Goal: Task Accomplishment & Management: Use online tool/utility

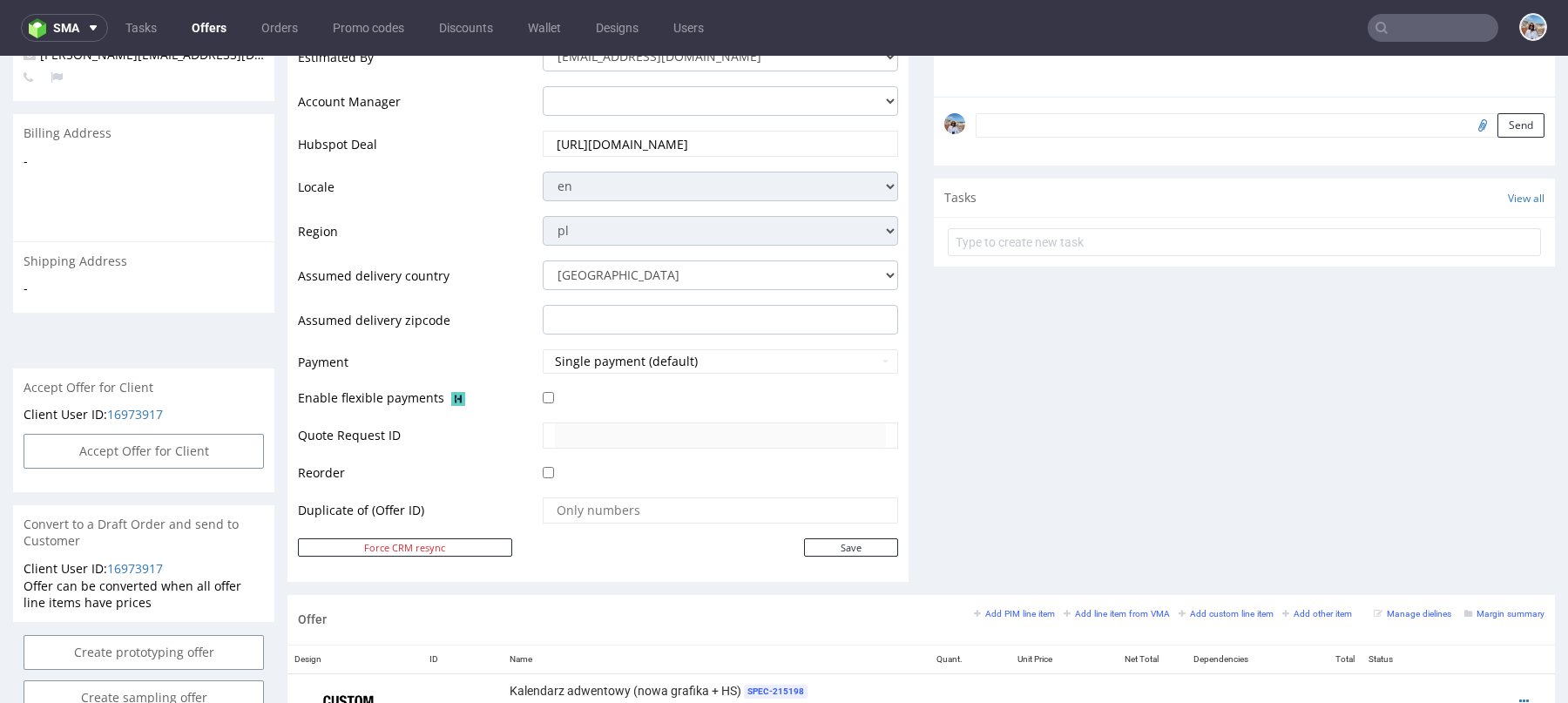
scroll to position [5, 0]
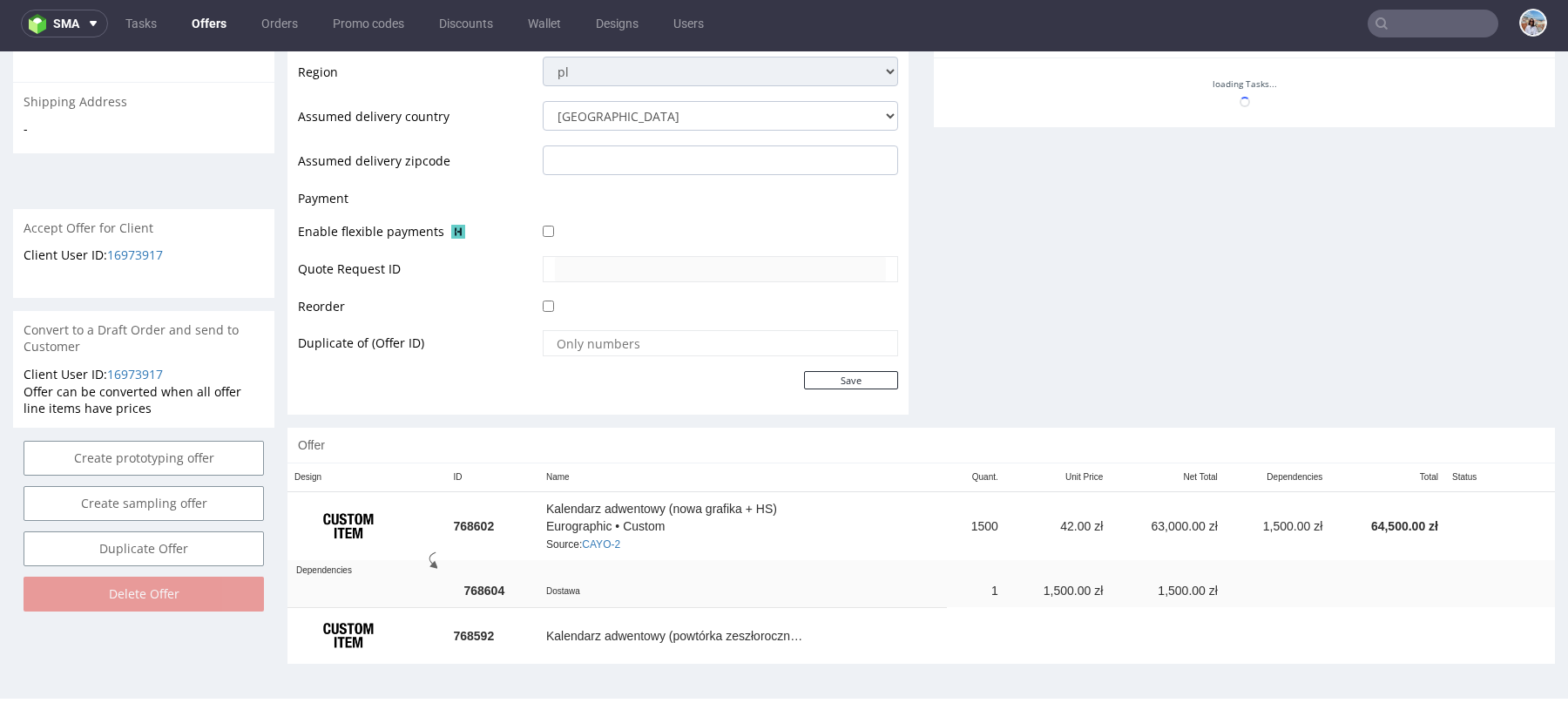
scroll to position [764, 0]
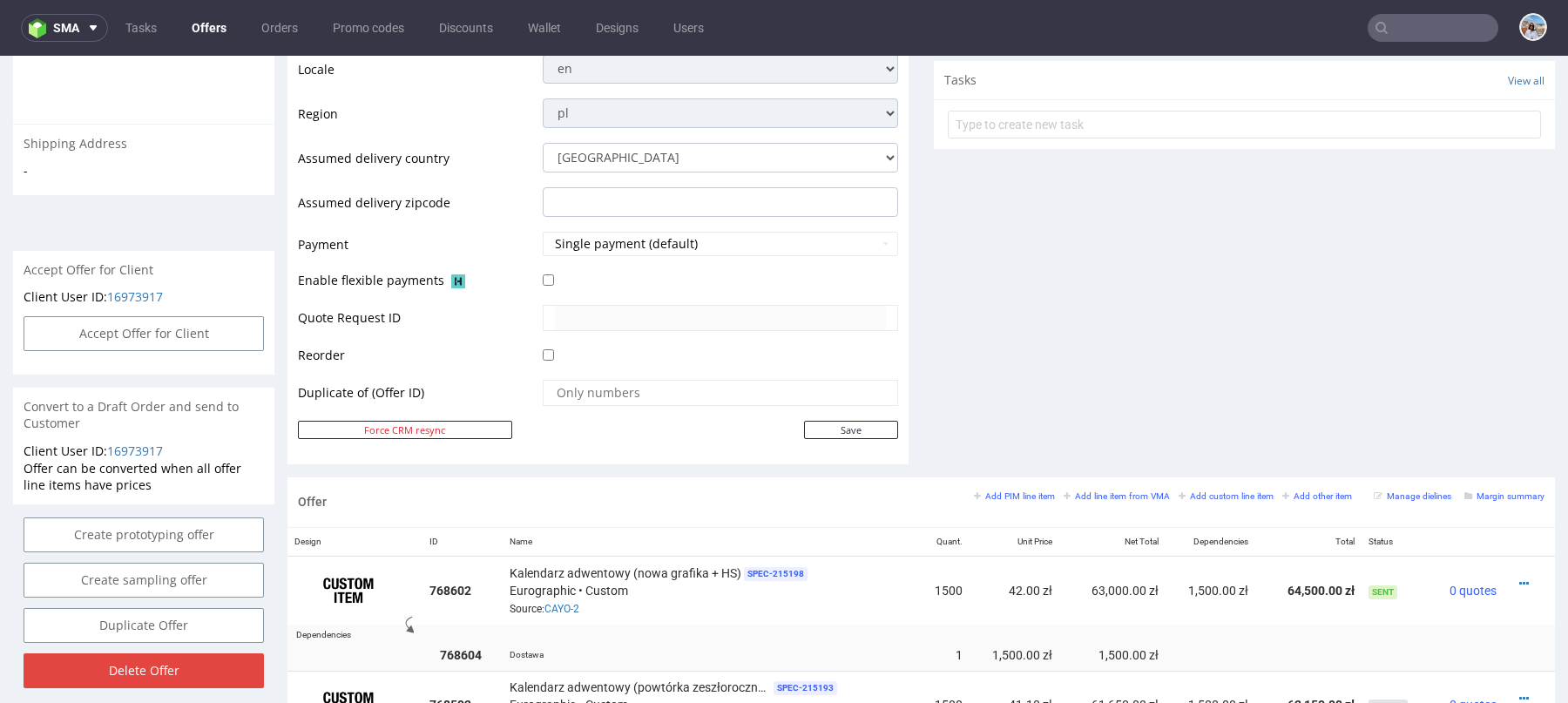
scroll to position [654, 0]
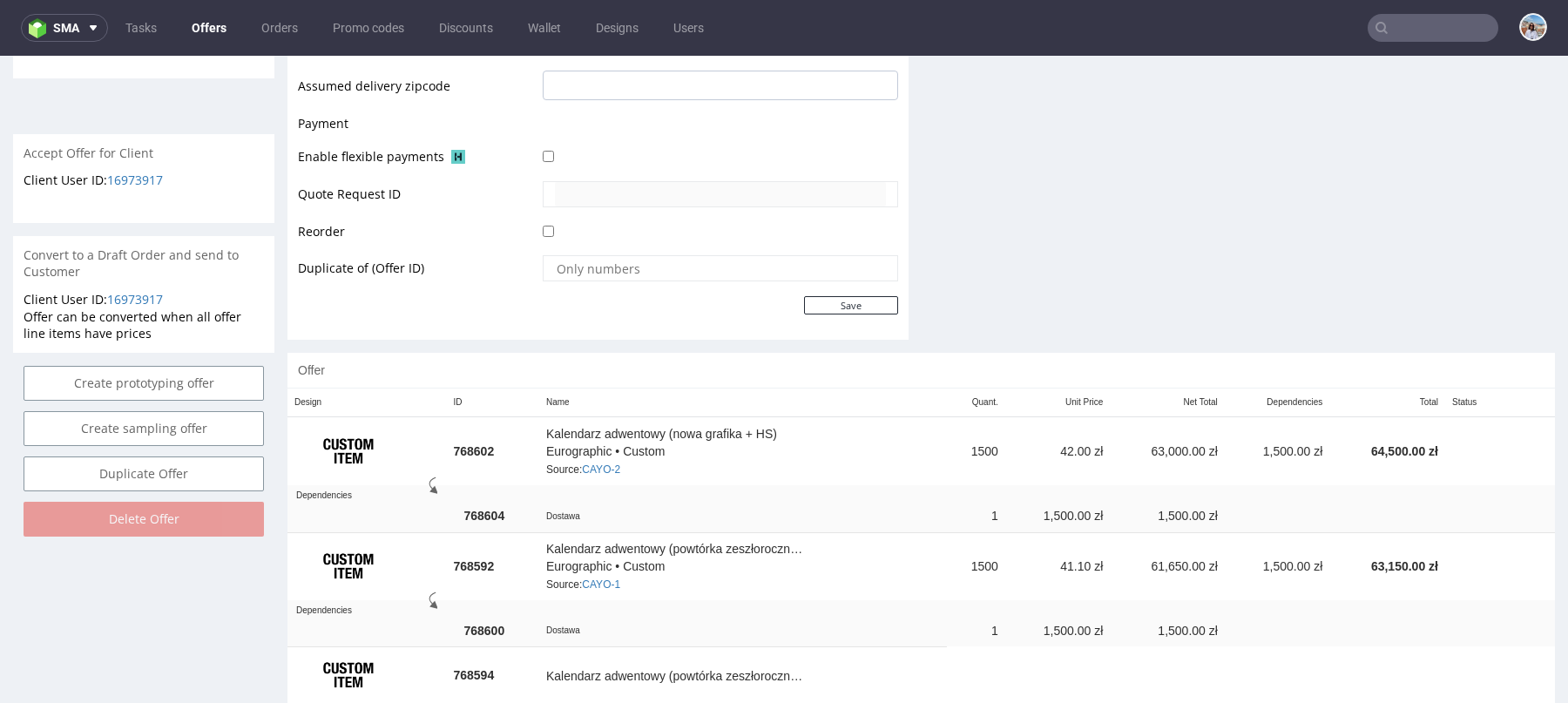
scroll to position [744, 0]
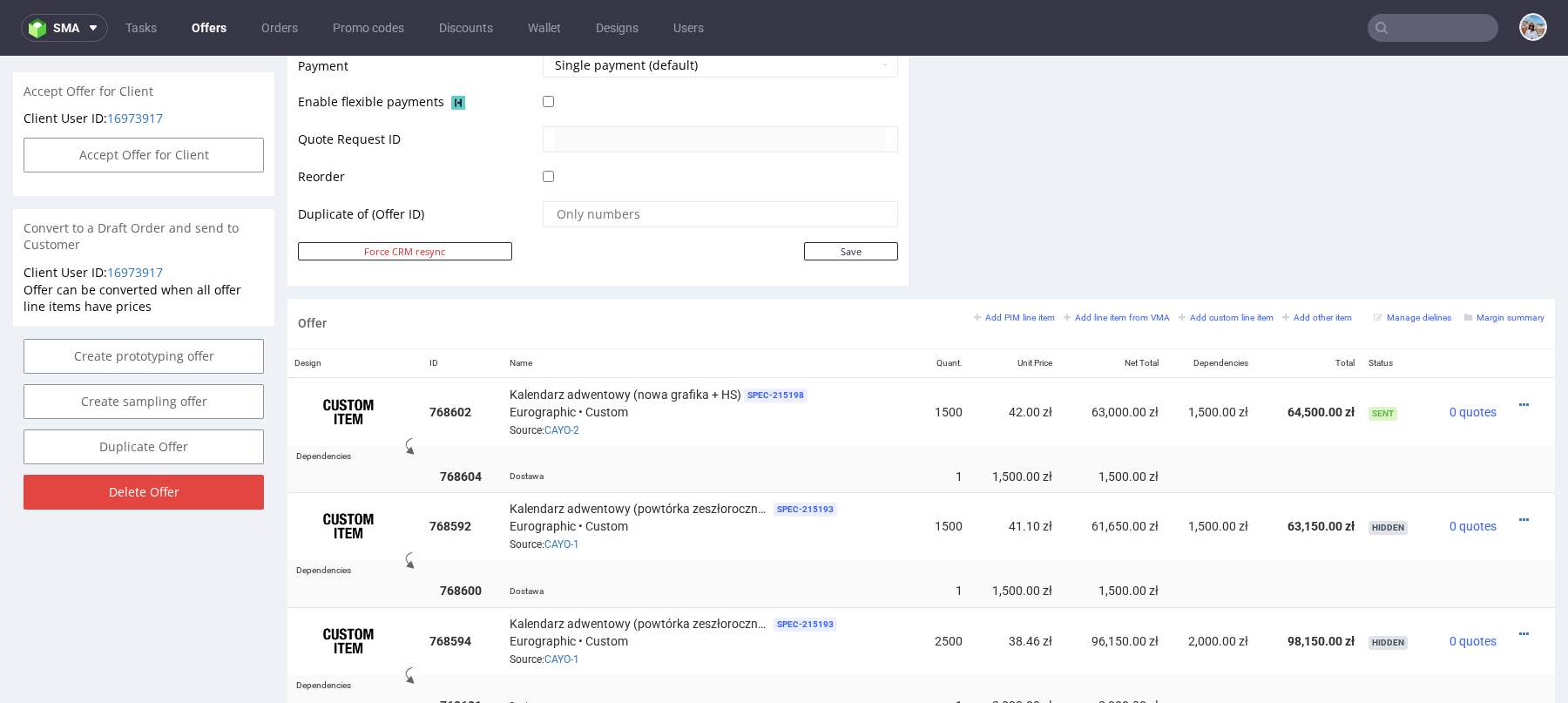
scroll to position [793, 0]
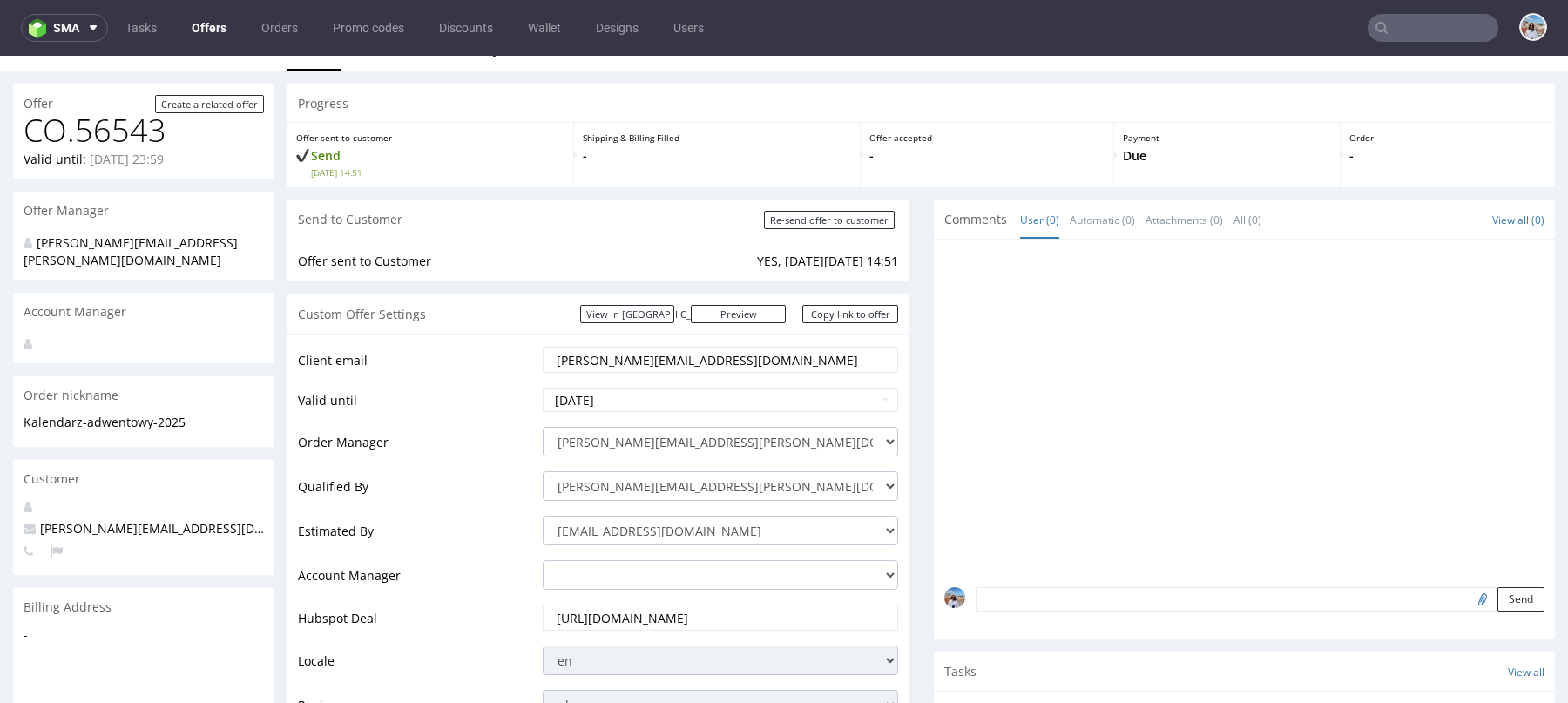
scroll to position [32, 0]
click at [781, 212] on input "Re-send offer to customer" at bounding box center [829, 216] width 131 height 18
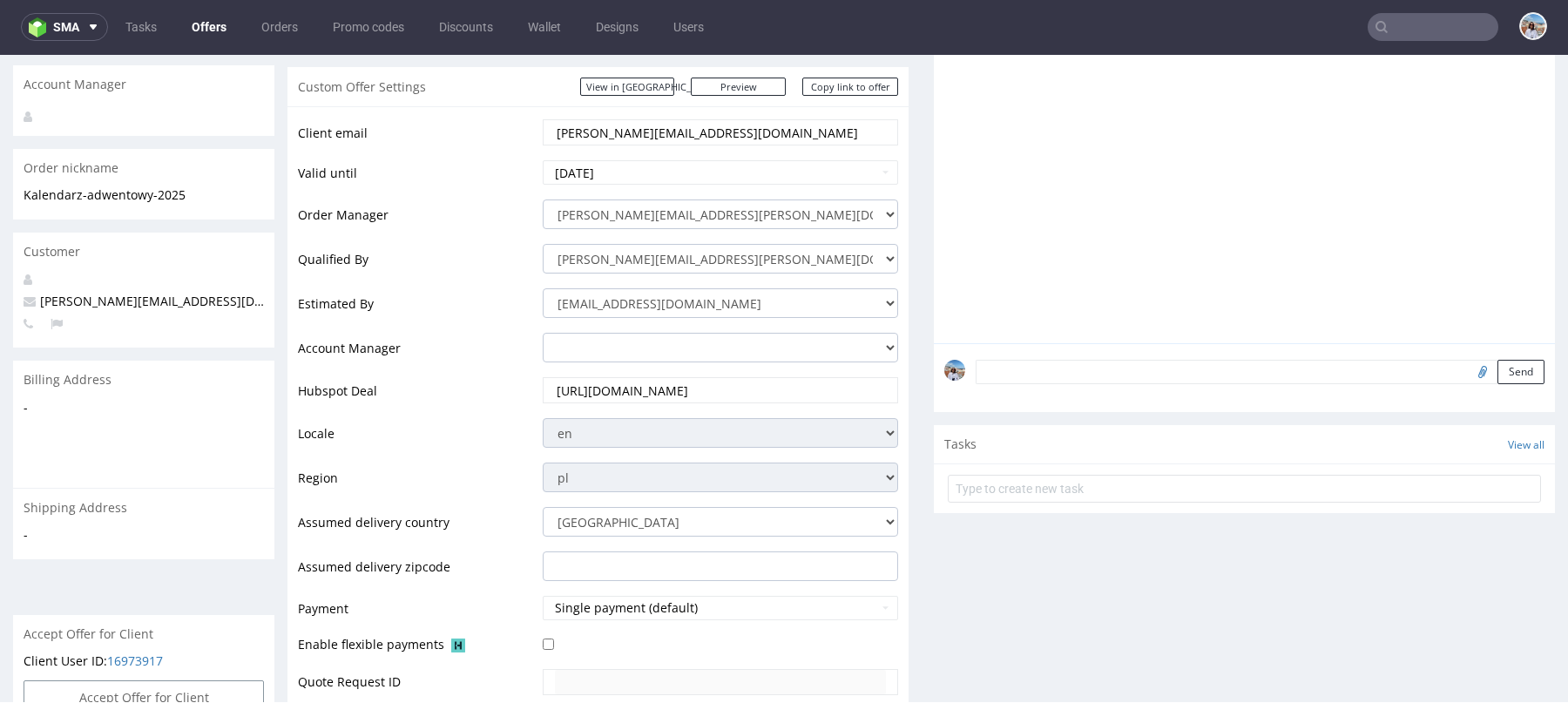
scroll to position [0, 0]
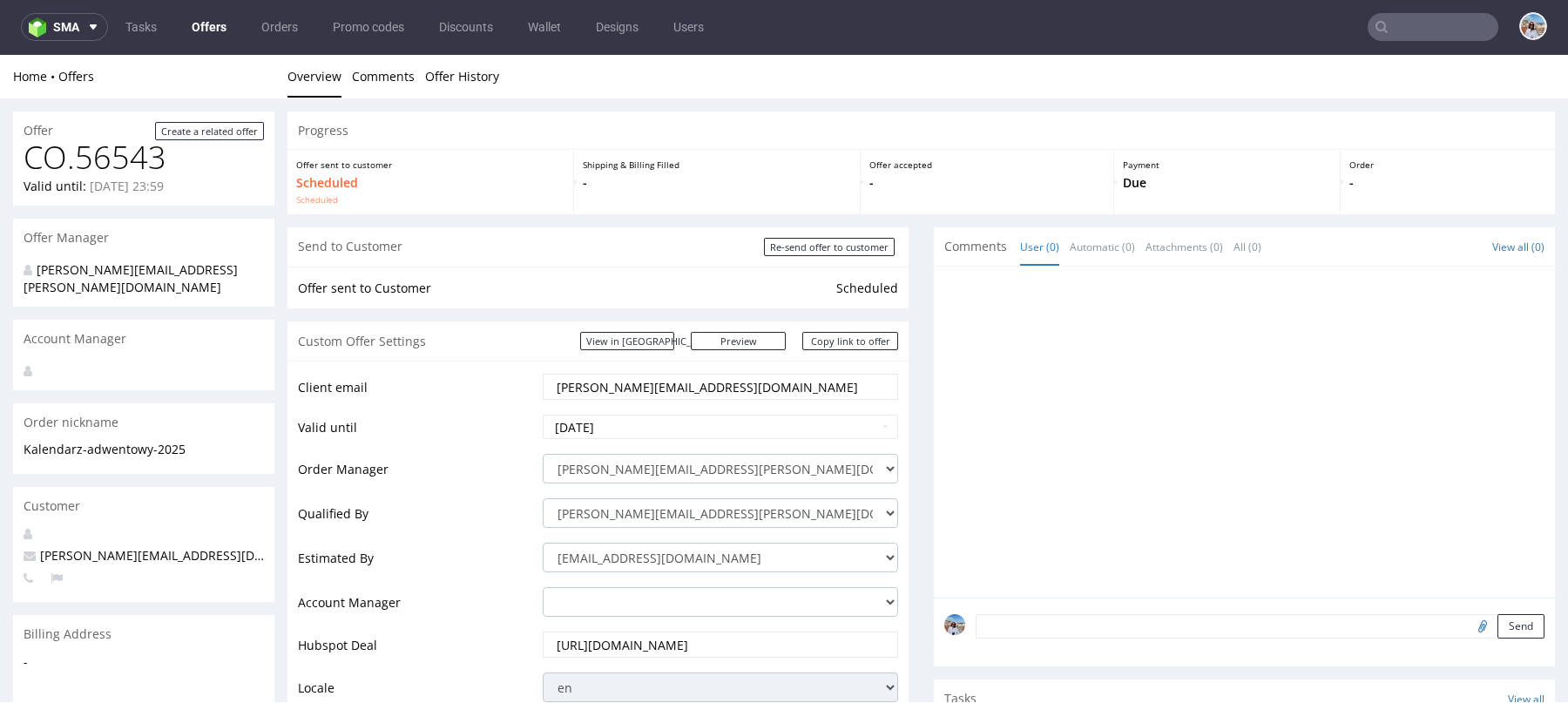
click at [754, 355] on div "Custom Offer Settings View in Hubspot Preview https://zapakuj.to/packhelp-plus/…" at bounding box center [598, 340] width 621 height 39
click at [754, 346] on link "Preview" at bounding box center [739, 340] width 96 height 18
